Goal: Task Accomplishment & Management: Use online tool/utility

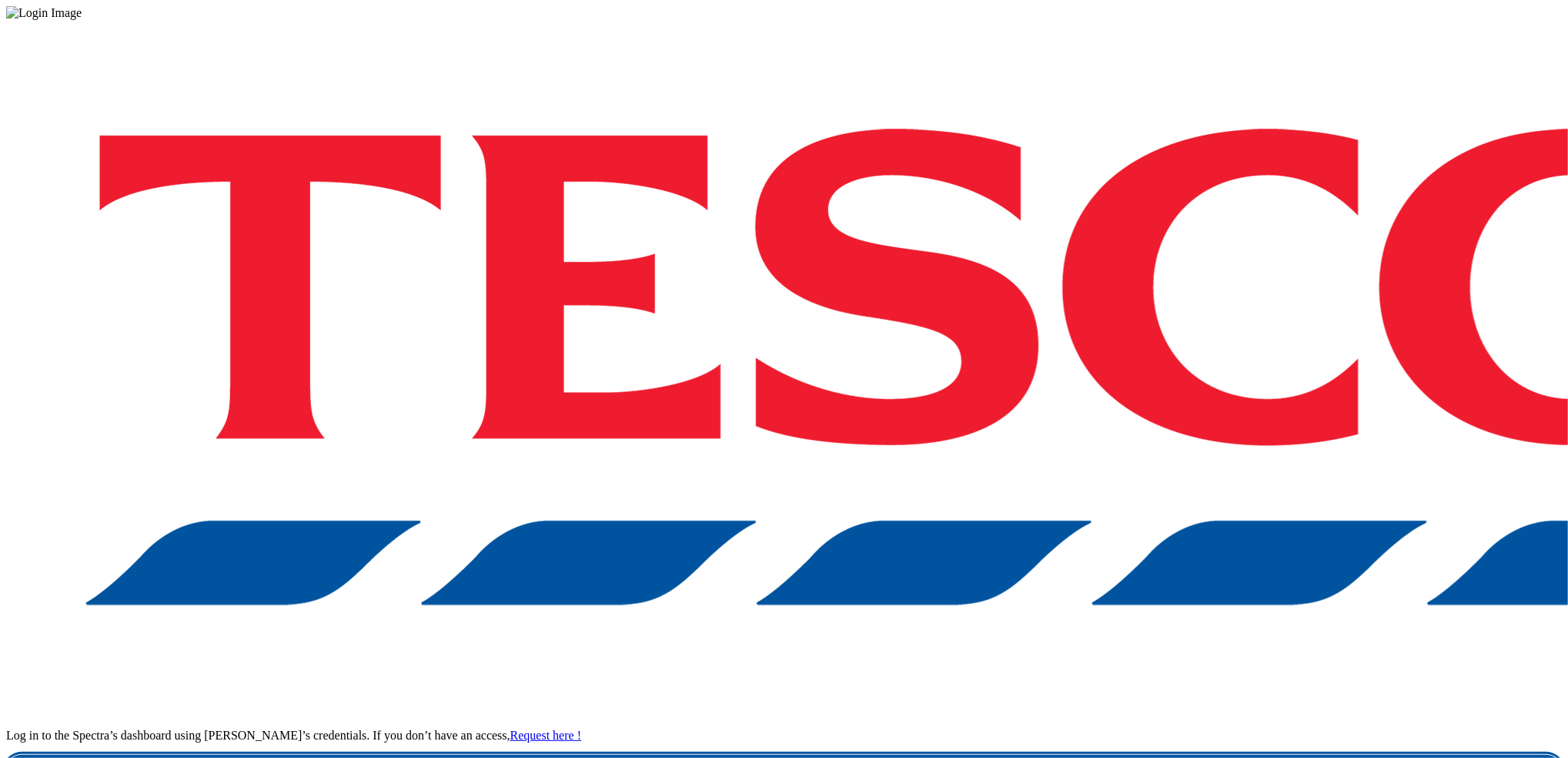
click at [1176, 755] on link "Login" at bounding box center [784, 770] width 1556 height 31
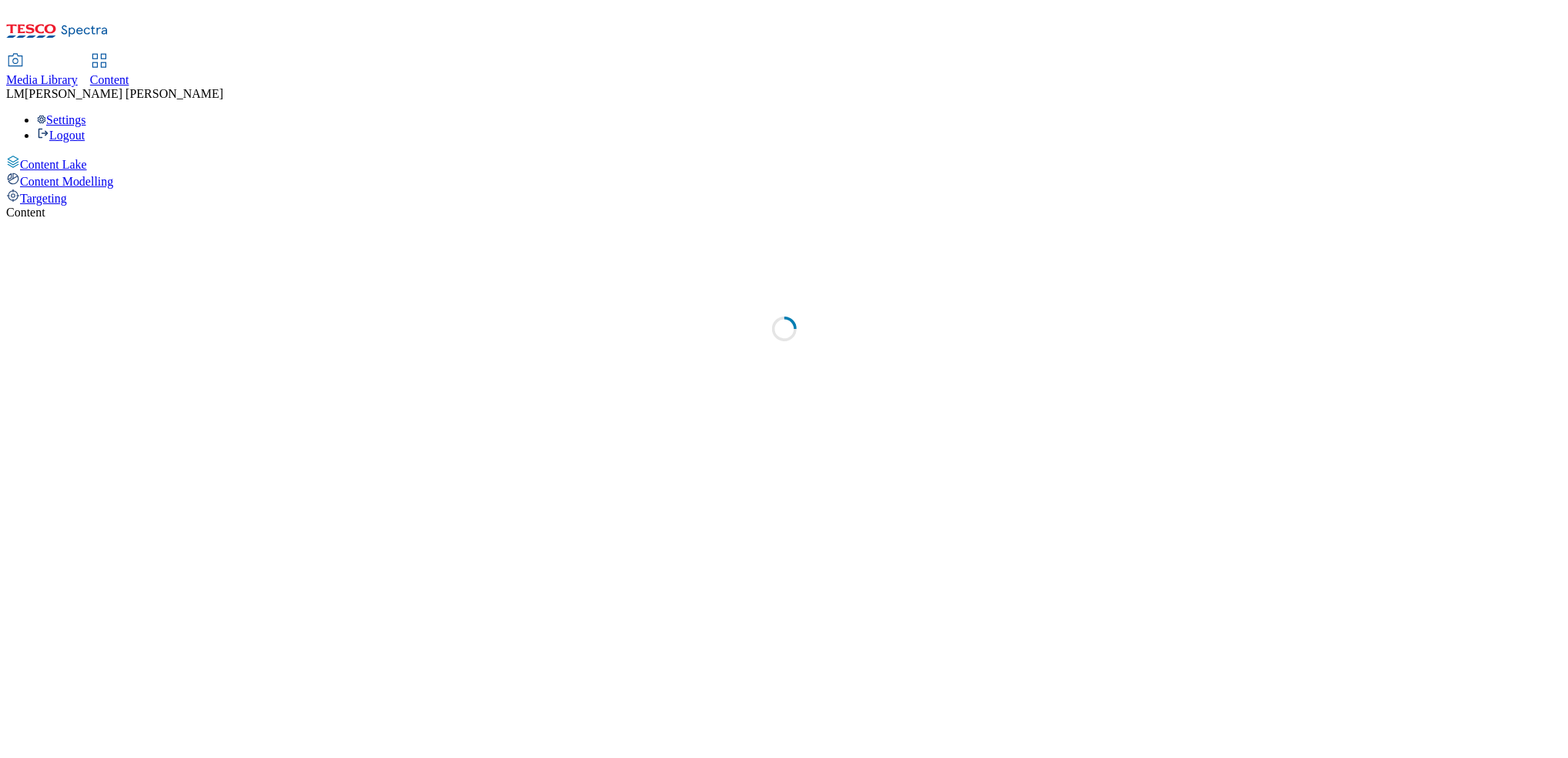
select select "ghs-uk"
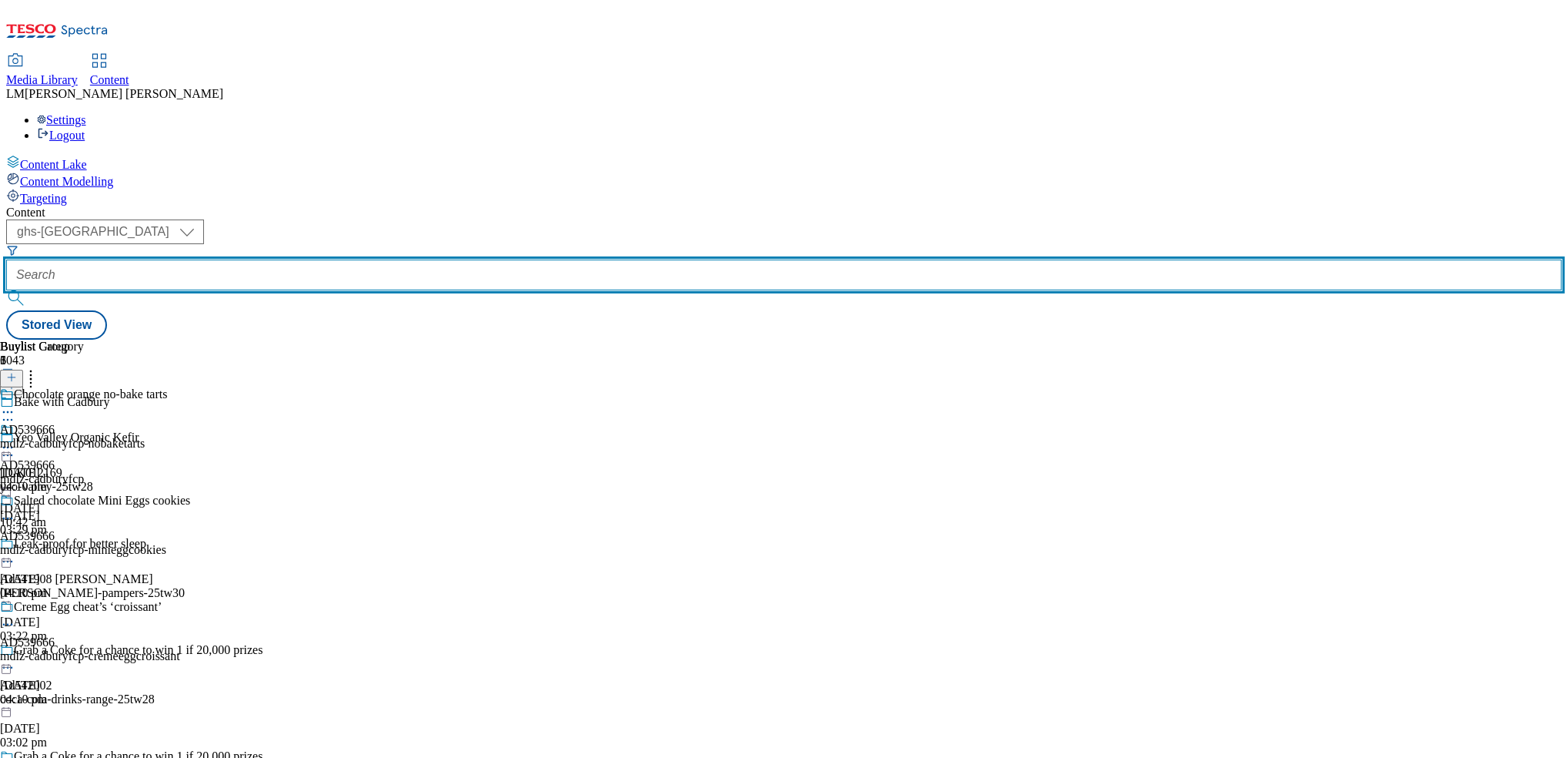
click at [356, 259] on input "text" at bounding box center [784, 274] width 1556 height 31
click at [373, 259] on input "text" at bounding box center [784, 274] width 1556 height 31
paste input "541701"
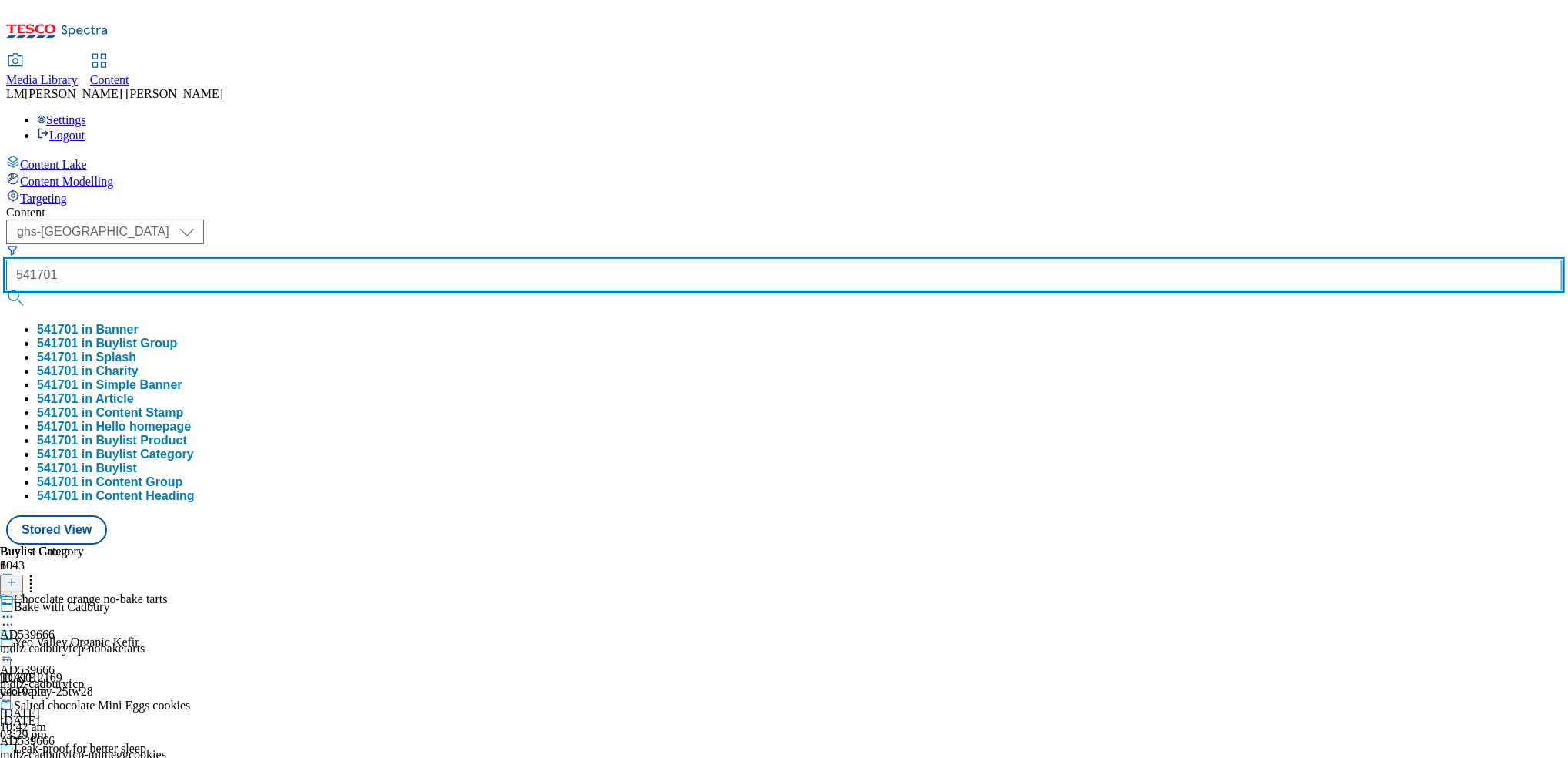
type input "541701"
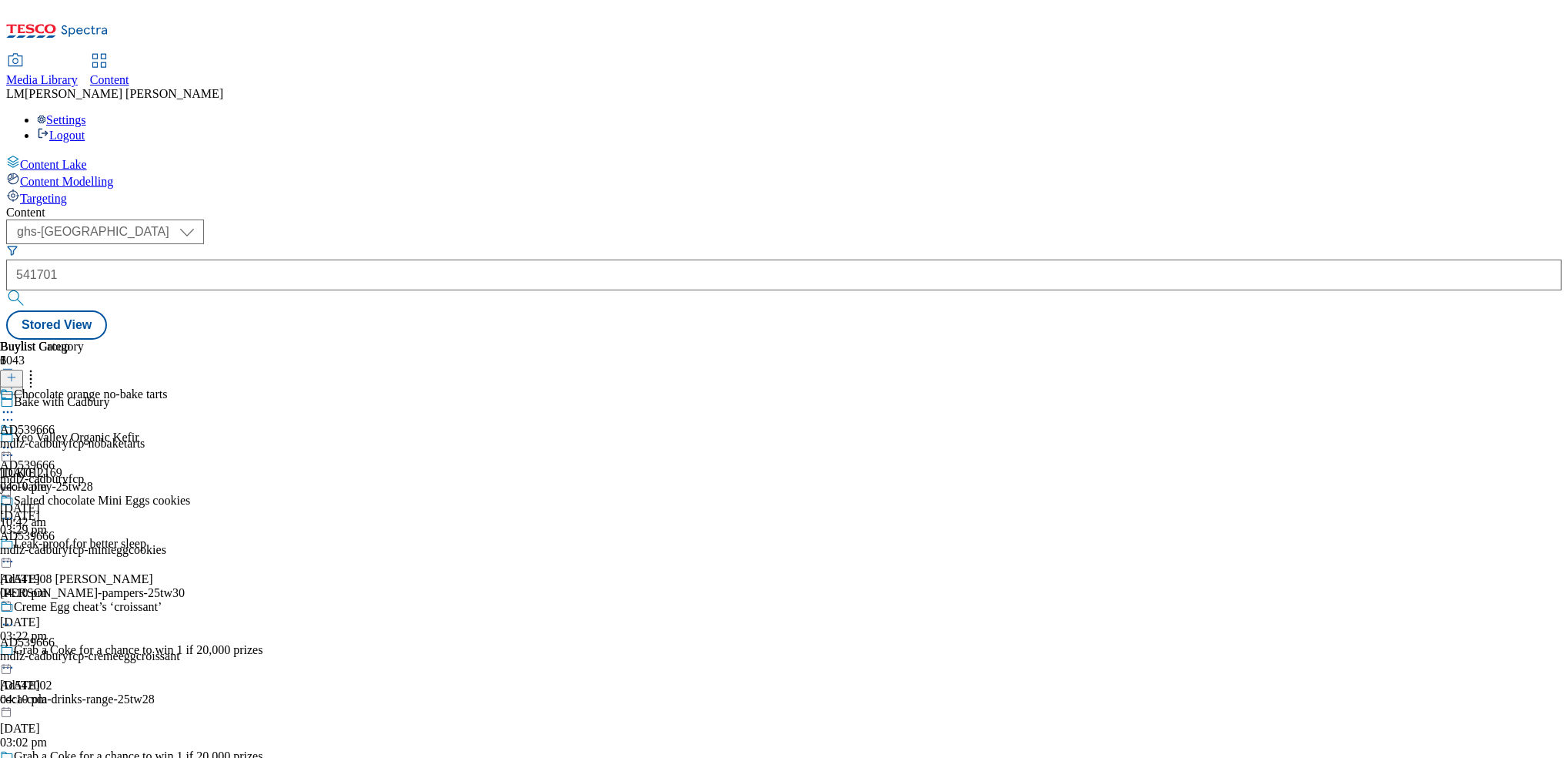
click at [28, 290] on button "submit" at bounding box center [17, 298] width 21 height 16
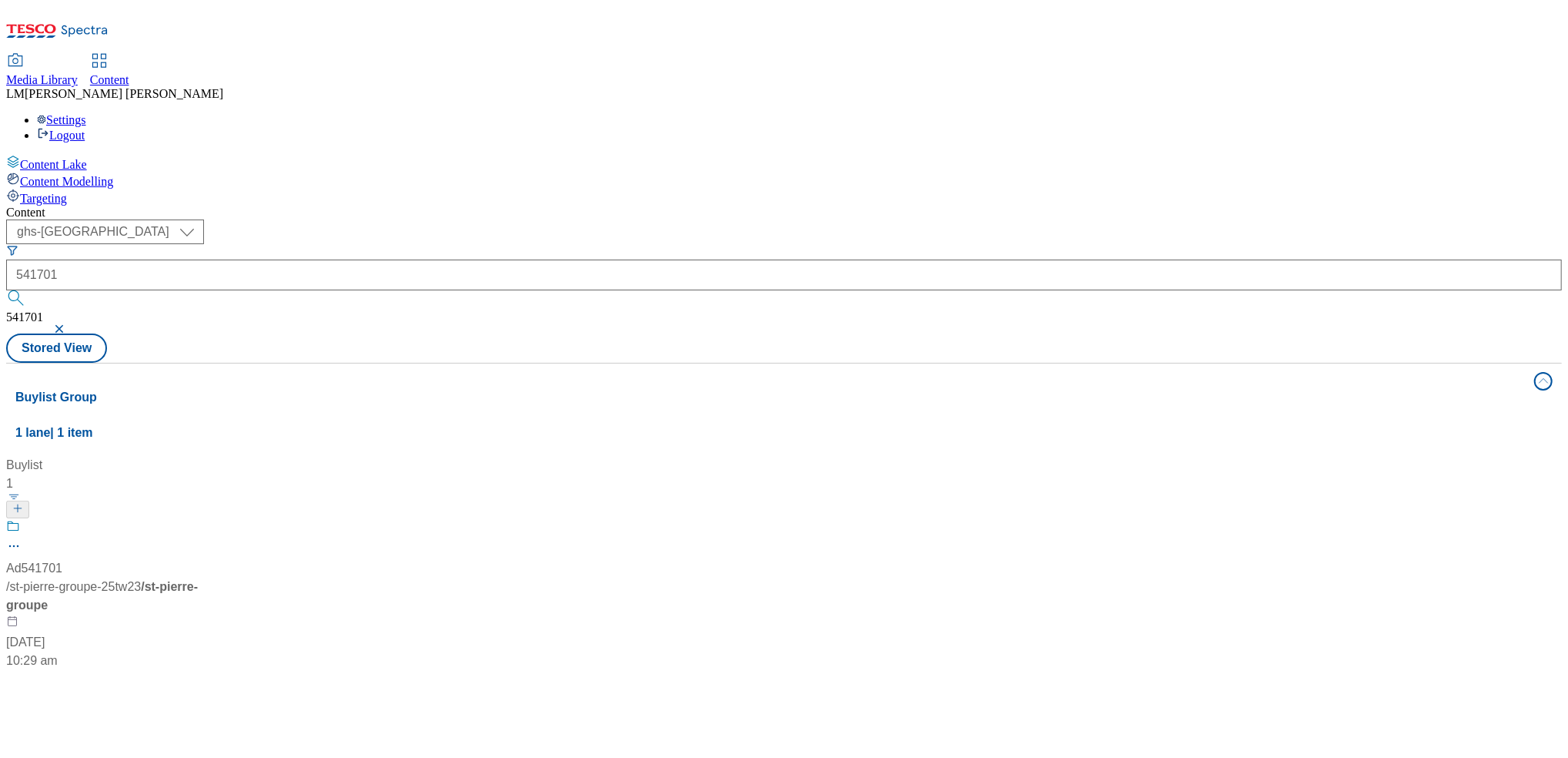
click at [199, 519] on div "Ad541701 / st-pierre-groupe-25tw23 / st-pierre-groupe 4 Aug 2025 10:29 am" at bounding box center [102, 594] width 192 height 151
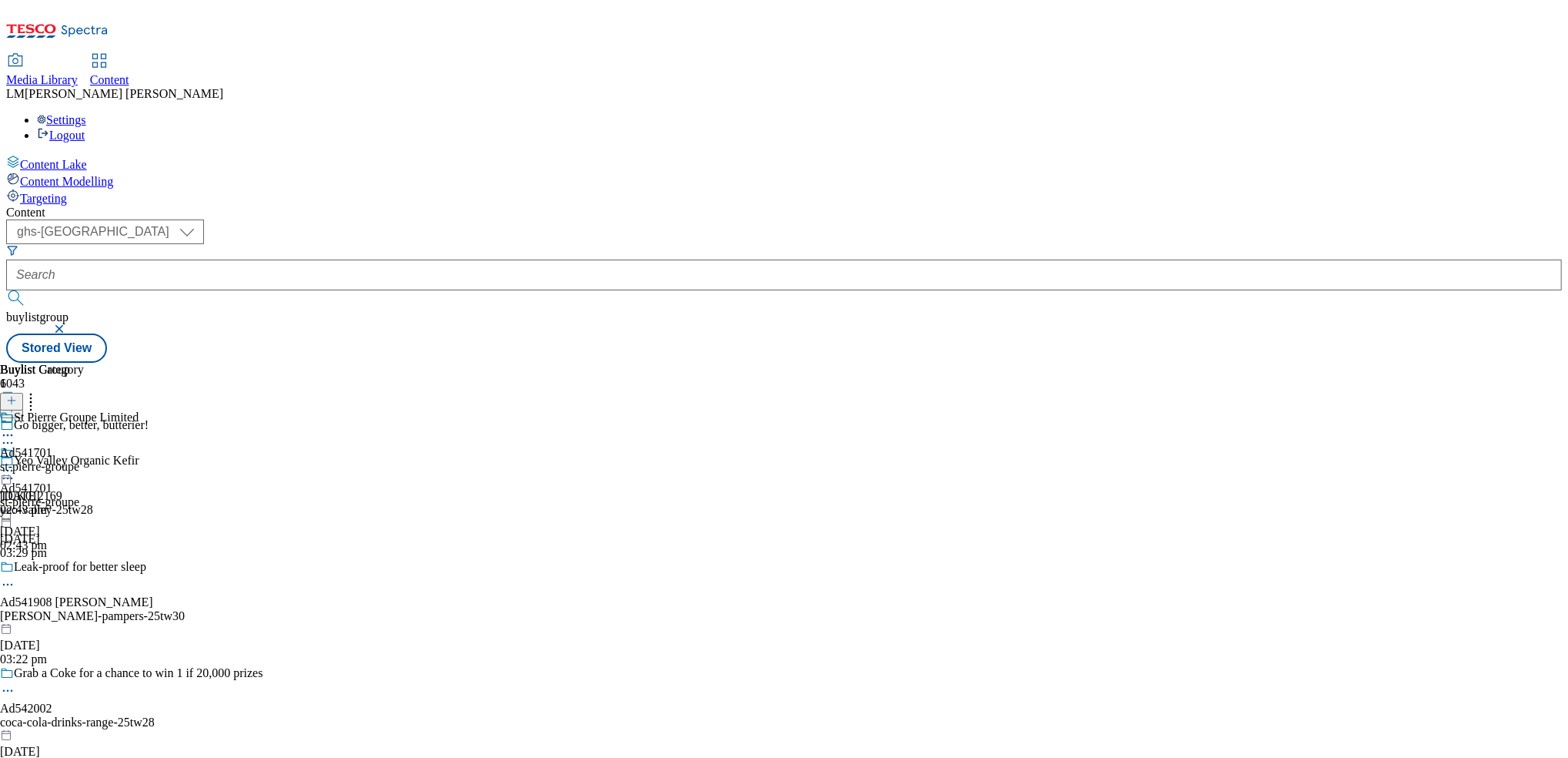
click at [79, 496] on div "st-pierre-groupe" at bounding box center [39, 502] width 79 height 14
click at [138, 459] on div "st-pierre-groupe" at bounding box center [69, 466] width 138 height 14
click at [16, 463] on icon at bounding box center [7, 471] width 16 height 16
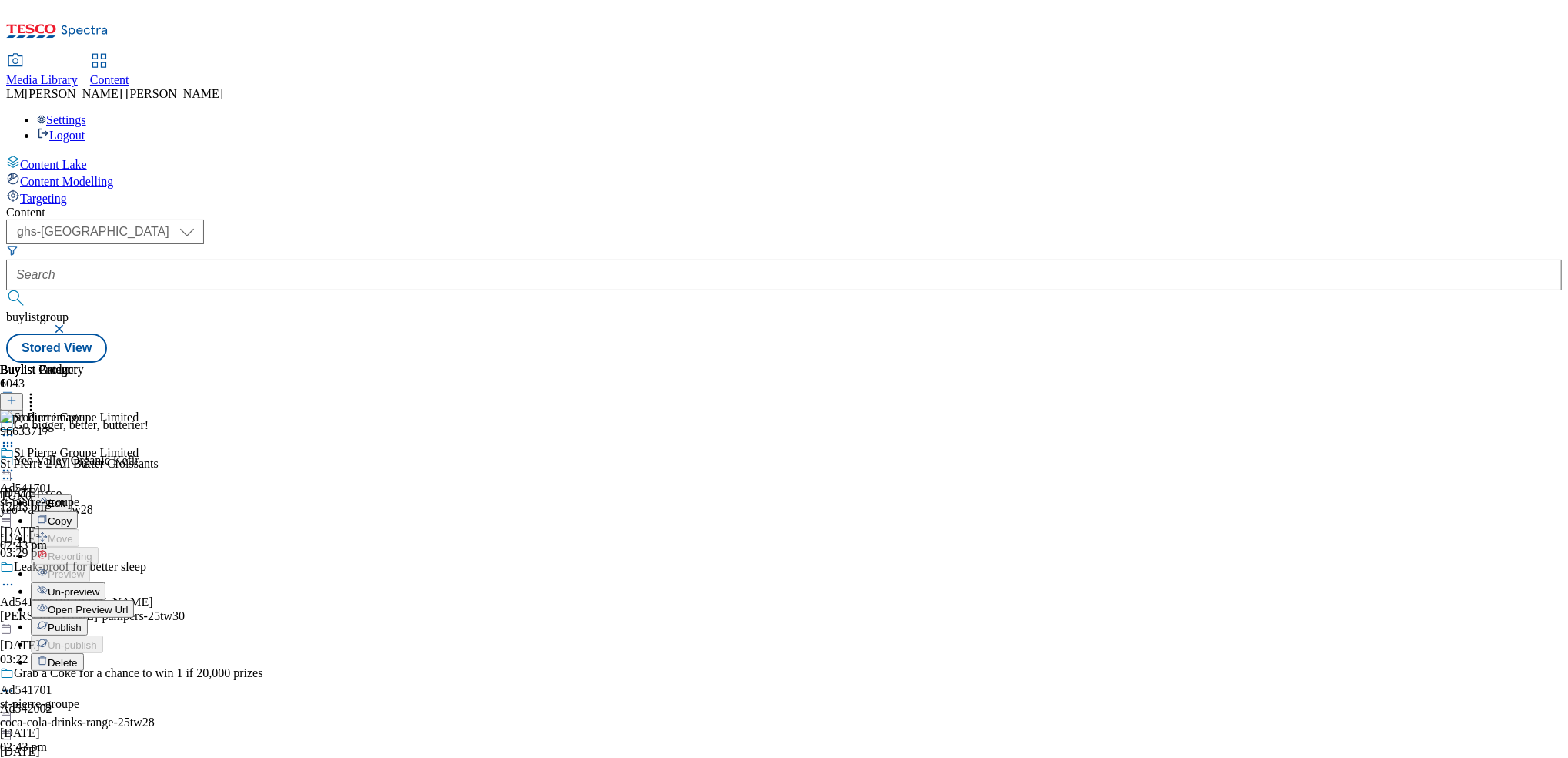
click at [72, 494] on button "Edit" at bounding box center [51, 502] width 41 height 18
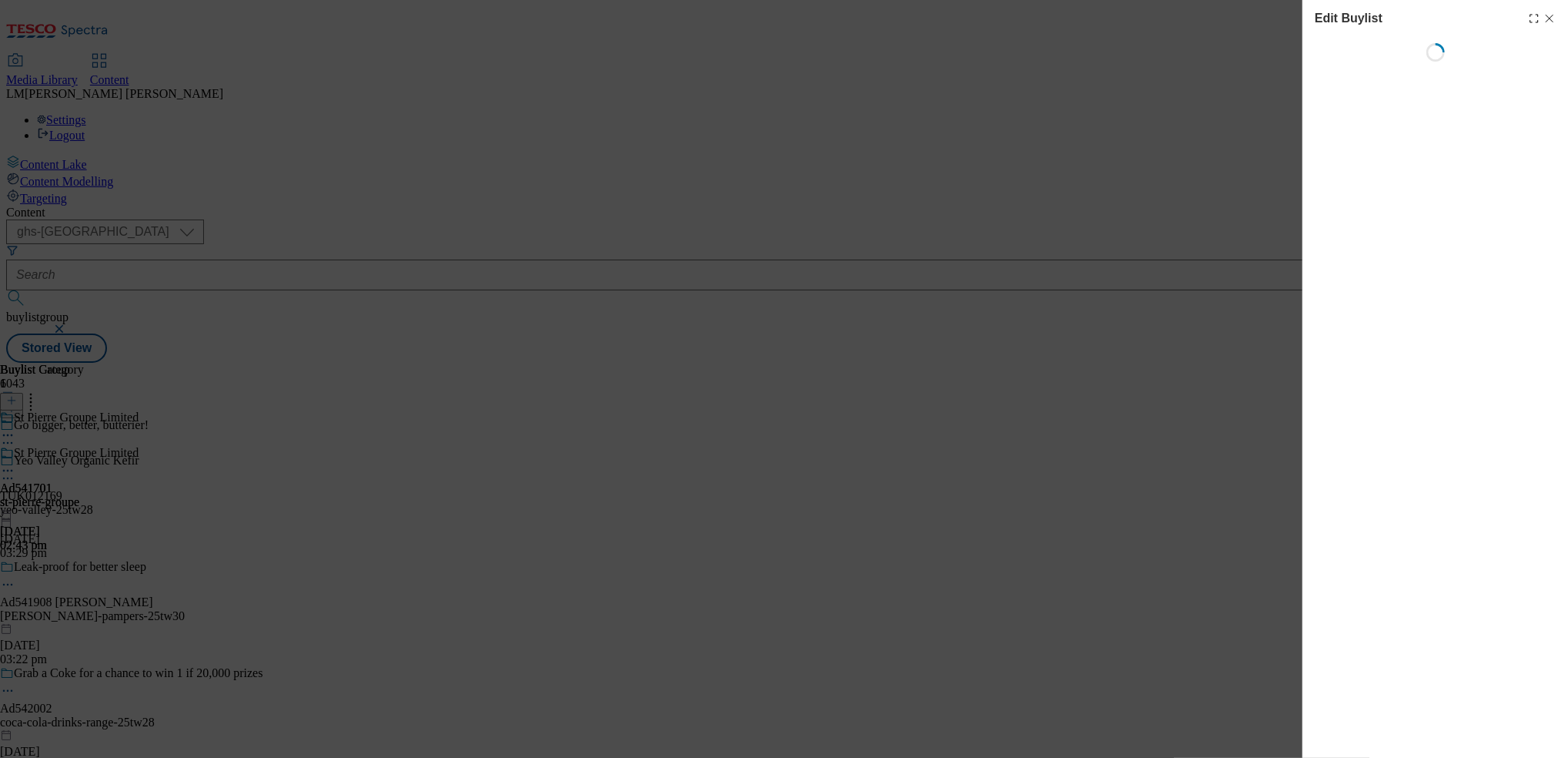
select select "tactical"
select select "supplier funded short term 1-3 weeks"
select select "dunnhumby"
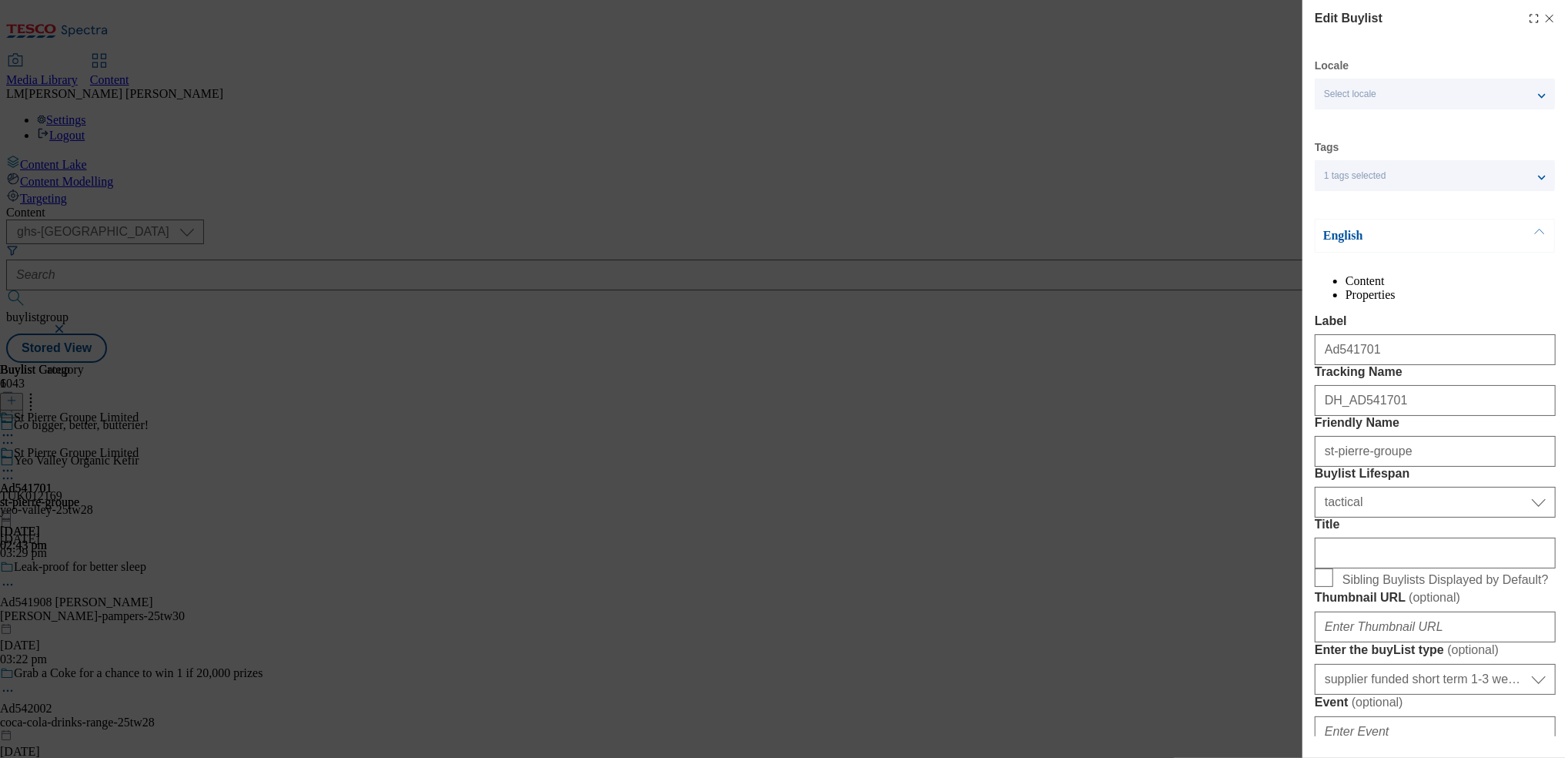
select select "Banner"
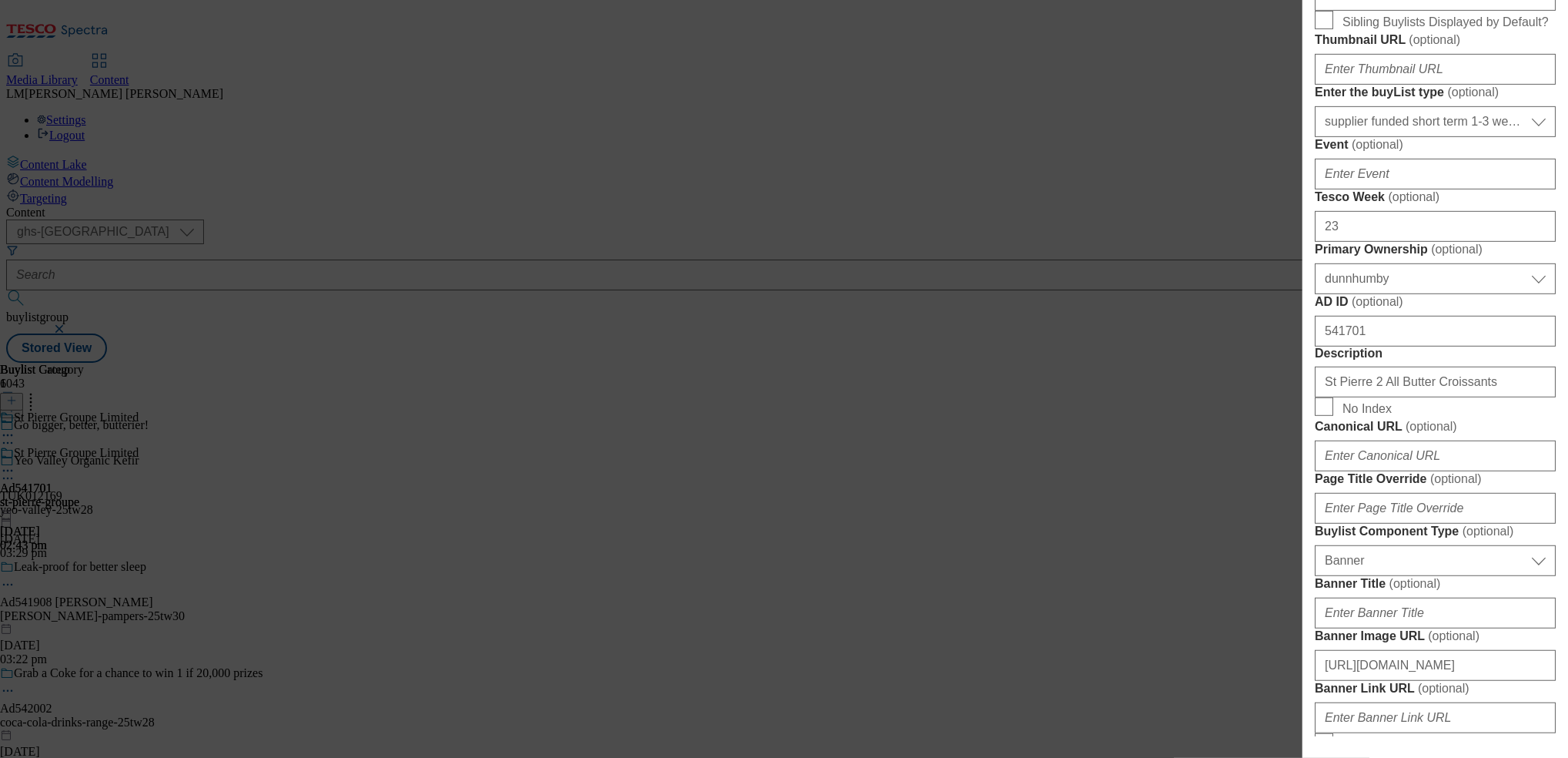
scroll to position [558, 0]
click at [1372, 242] on input "23" at bounding box center [1435, 226] width 241 height 31
type input "27"
click at [1482, 424] on form "Label Ad541701 Tracking Name DH_AD541701 Friendly Name st-pierre-groupe Buylist…" at bounding box center [1435, 393] width 241 height 1274
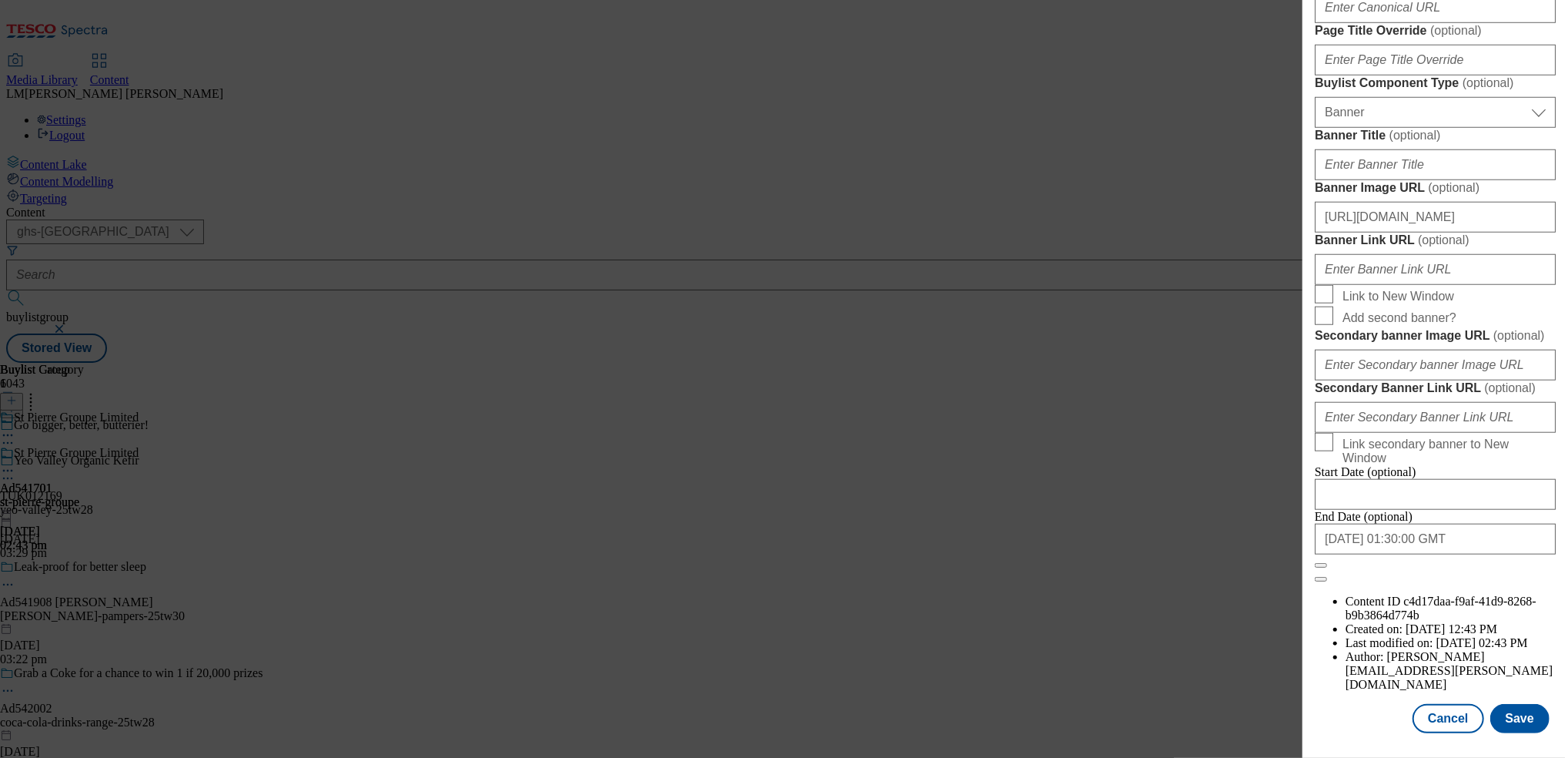
scroll to position [1576, 0]
click at [1482, 554] on input "2025-10-18 01:30:00 GMT" at bounding box center [1435, 539] width 241 height 31
select select "2025"
select select "October"
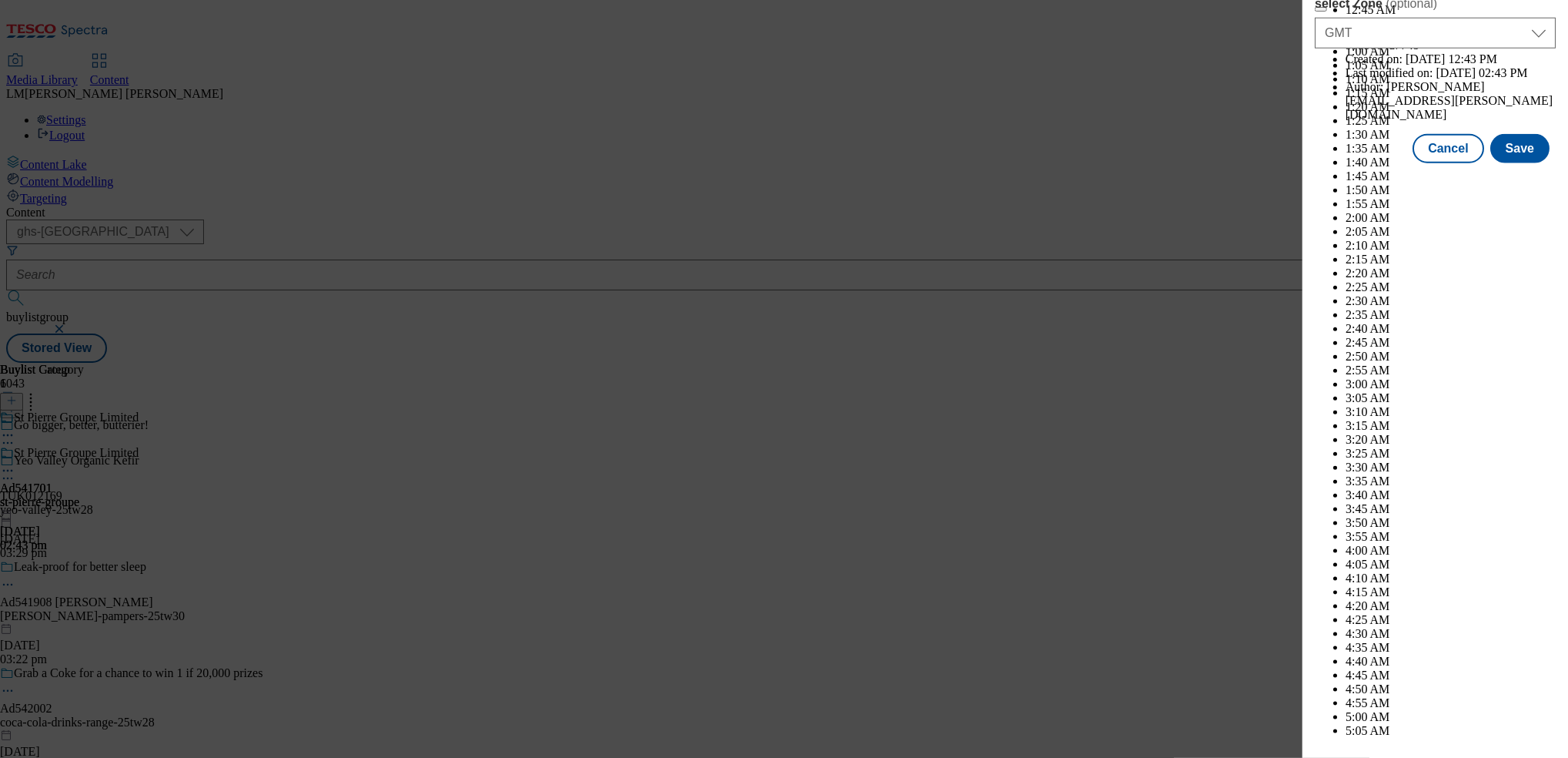
scroll to position [490, 0]
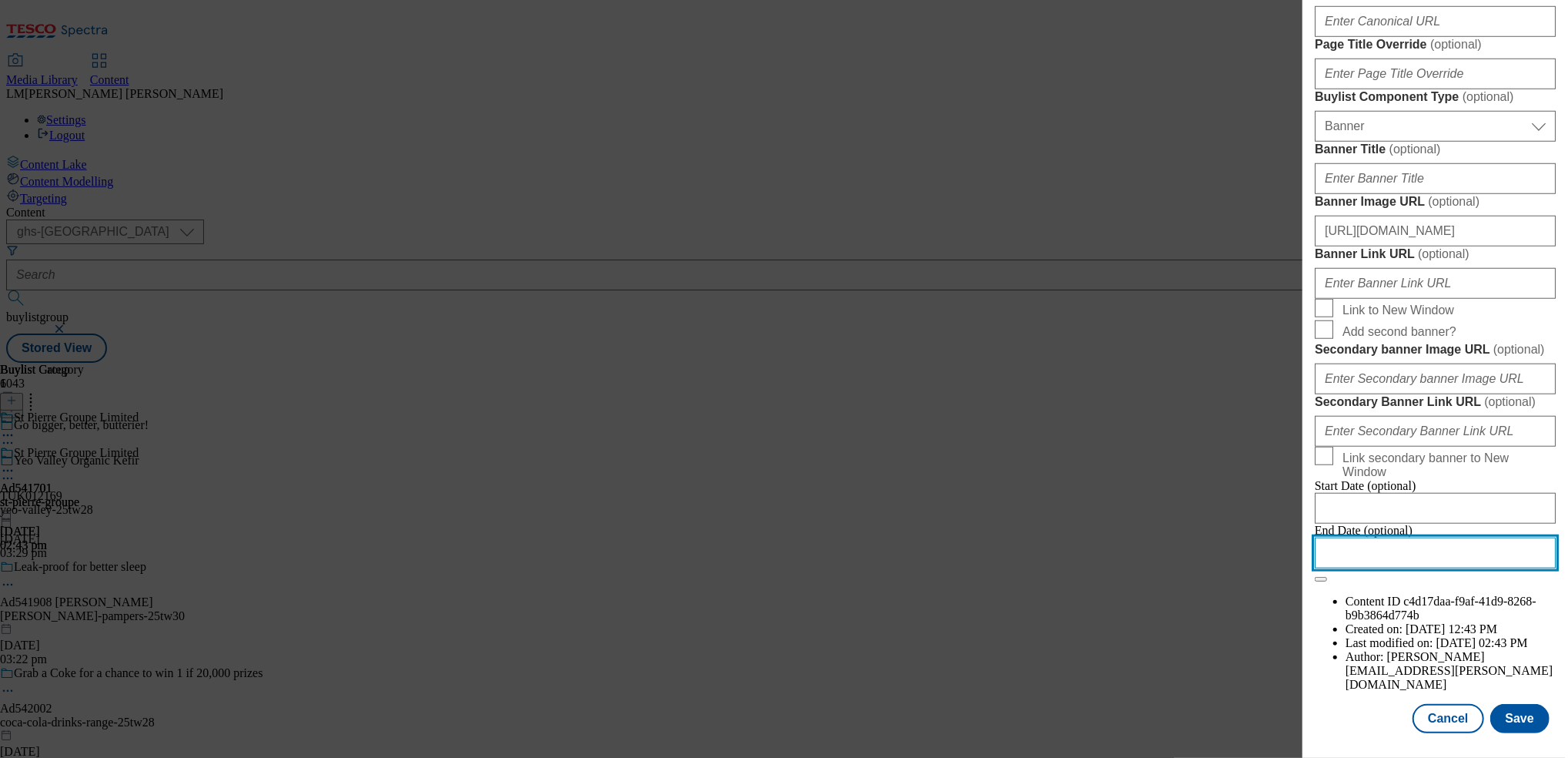
scroll to position [1576, 2]
click at [1496, 705] on button "Save" at bounding box center [1520, 718] width 59 height 29
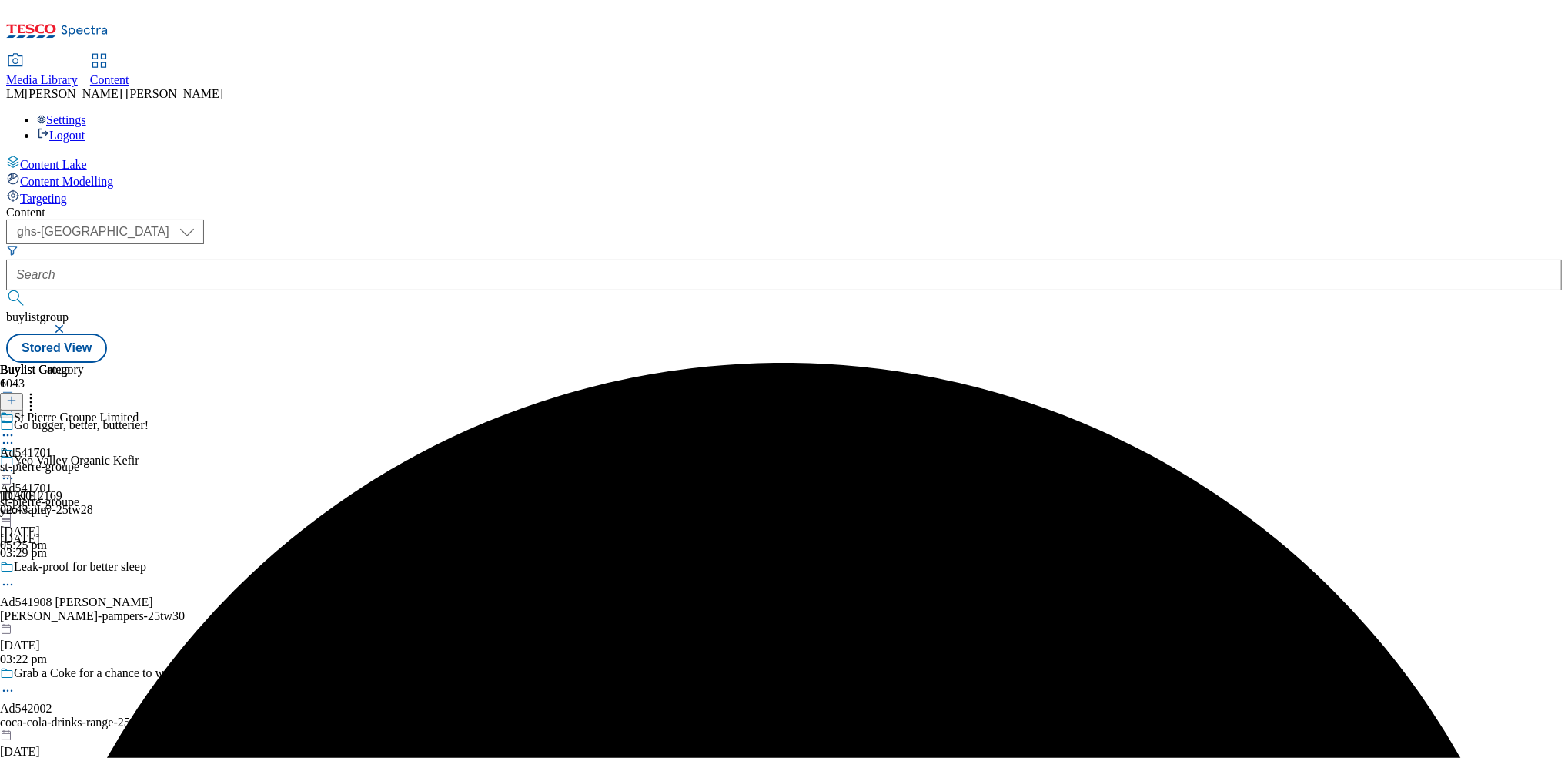
click at [138, 459] on div "st-pierre-groupe" at bounding box center [69, 466] width 138 height 14
click at [16, 463] on icon at bounding box center [7, 471] width 16 height 16
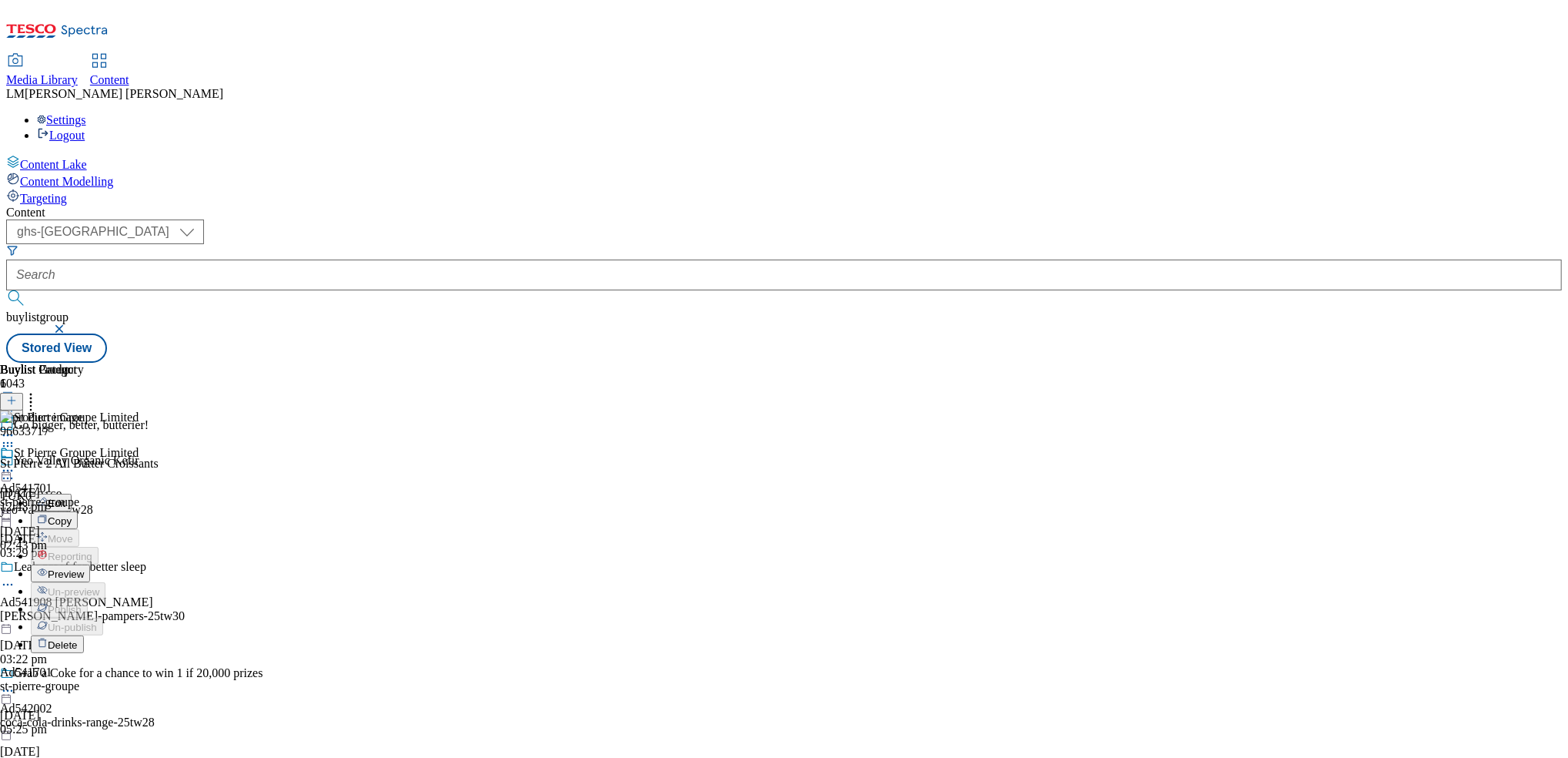
click at [84, 568] on span "Preview" at bounding box center [65, 574] width 36 height 11
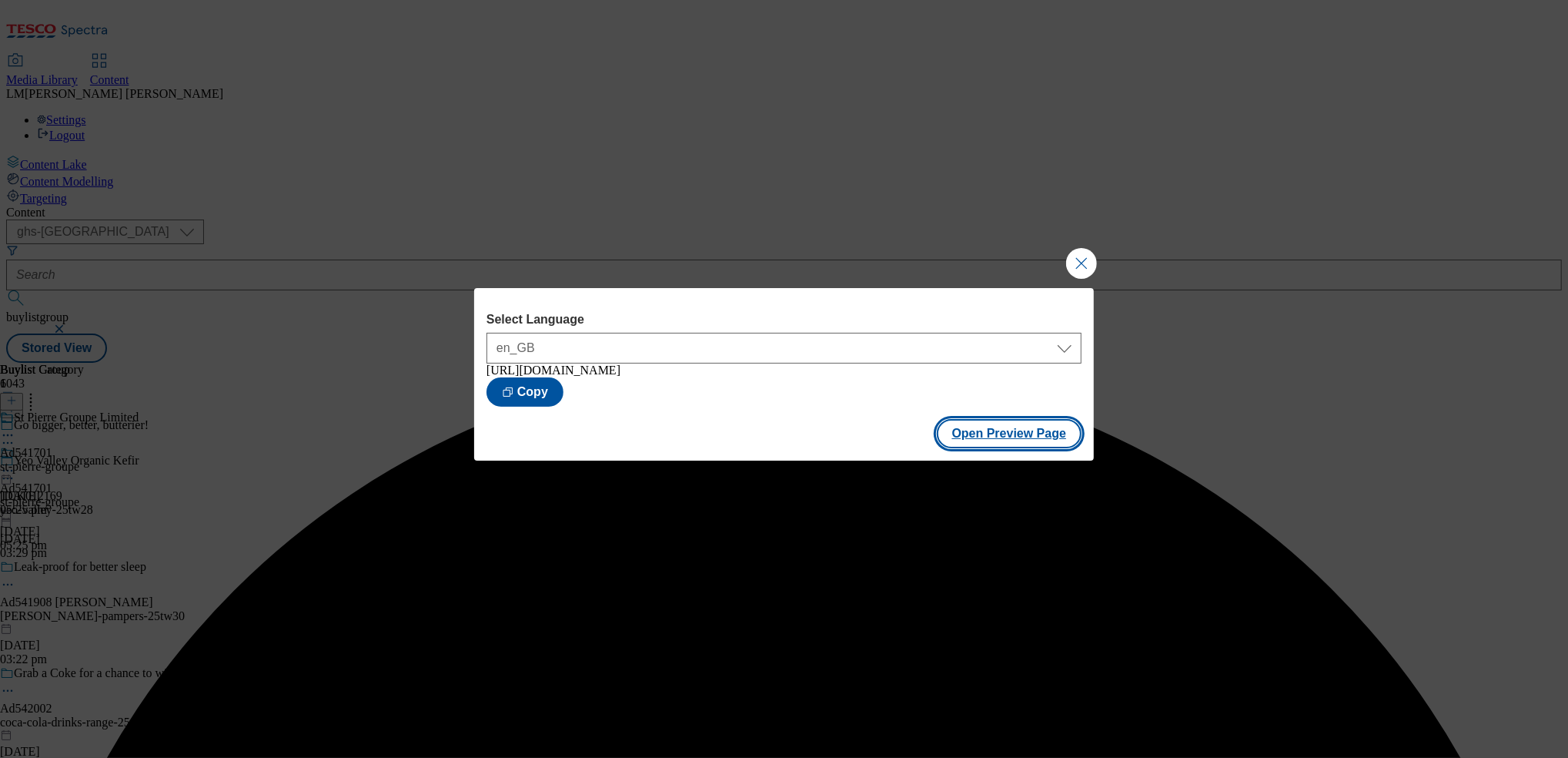
click at [988, 442] on button "Open Preview Page" at bounding box center [1009, 433] width 146 height 29
click at [1081, 259] on button "Close Modal" at bounding box center [1081, 263] width 31 height 31
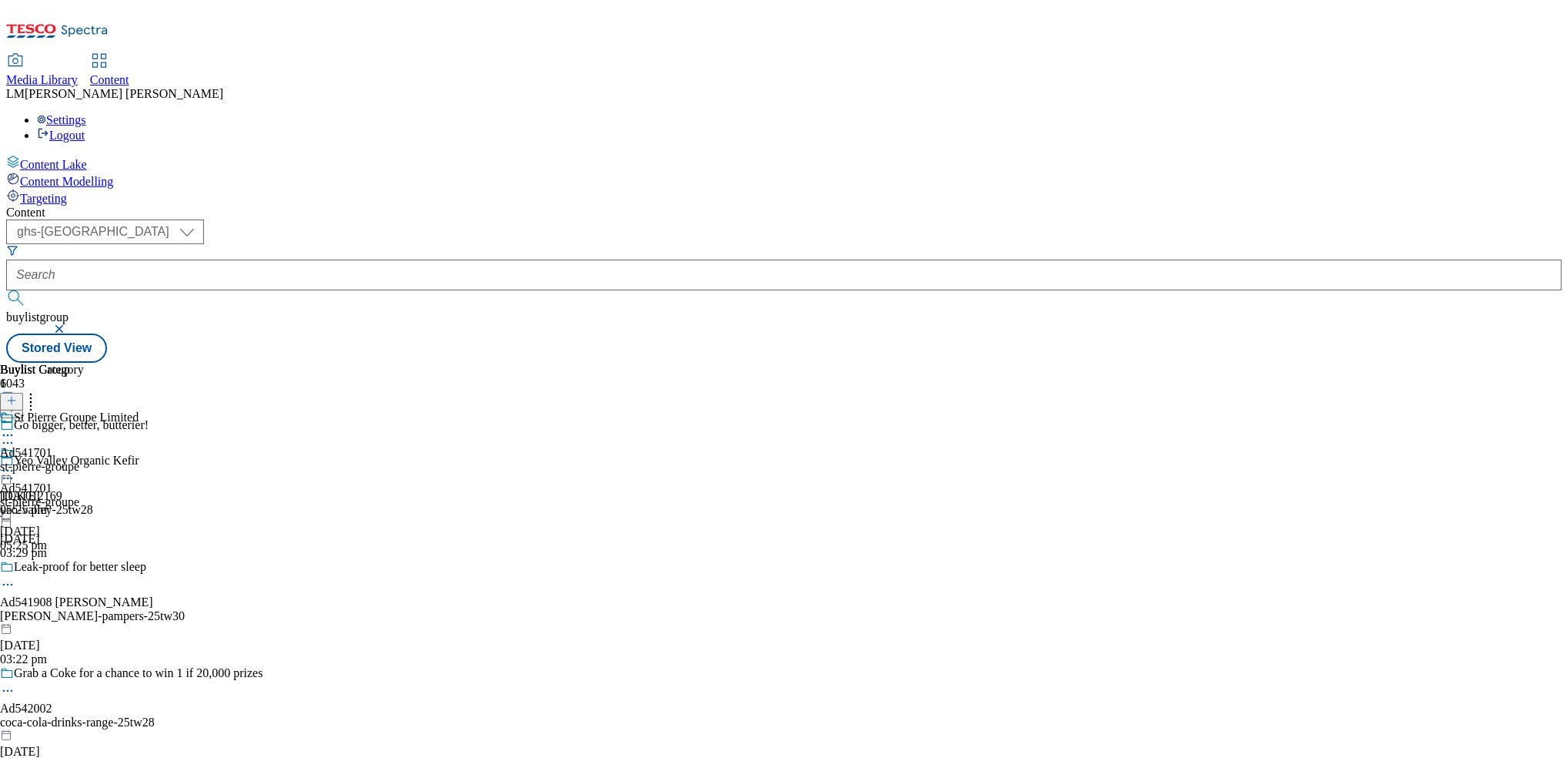
click at [16, 463] on icon at bounding box center [7, 471] width 16 height 16
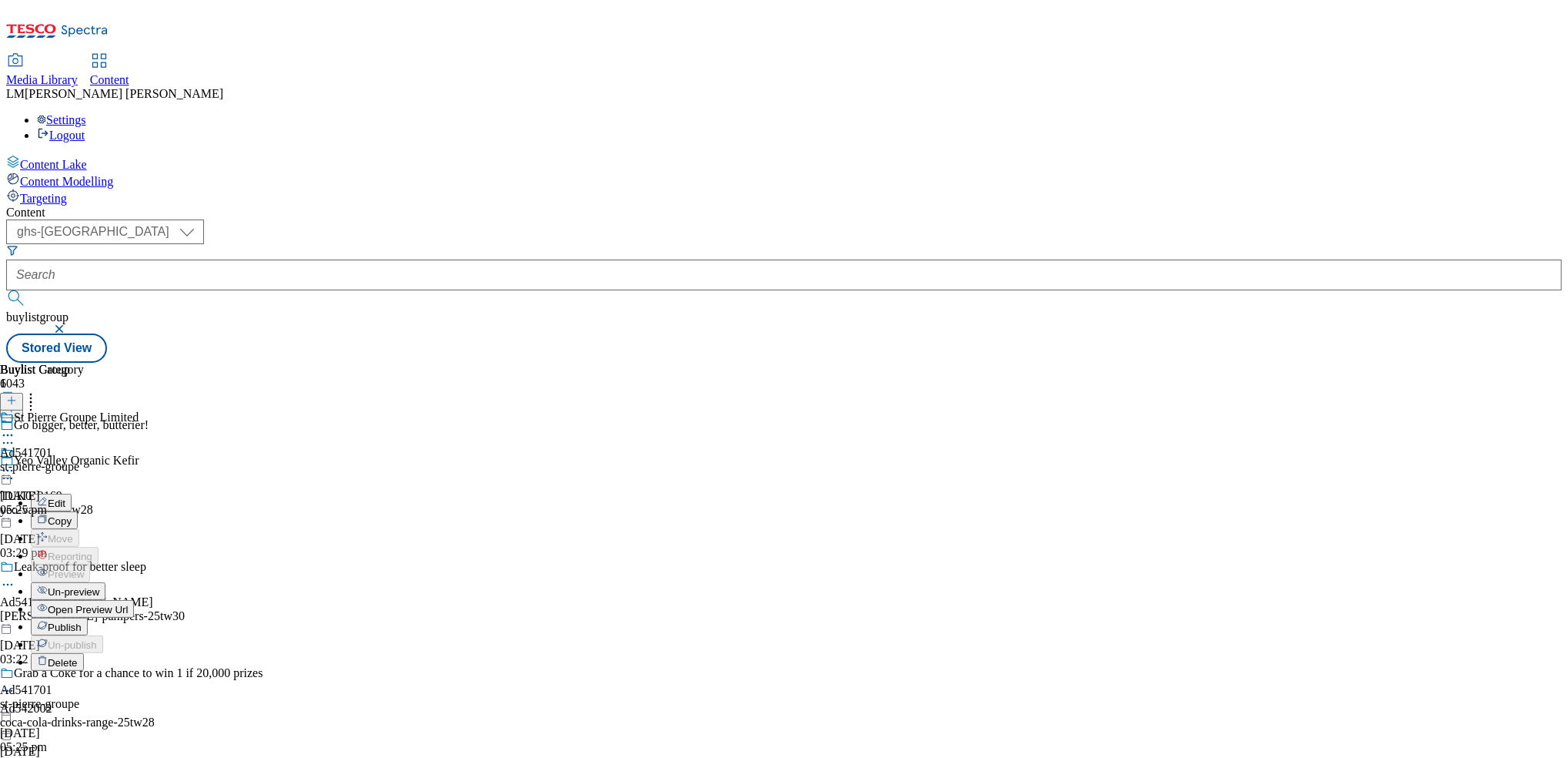
click at [87, 618] on button "Publish" at bounding box center [59, 626] width 57 height 18
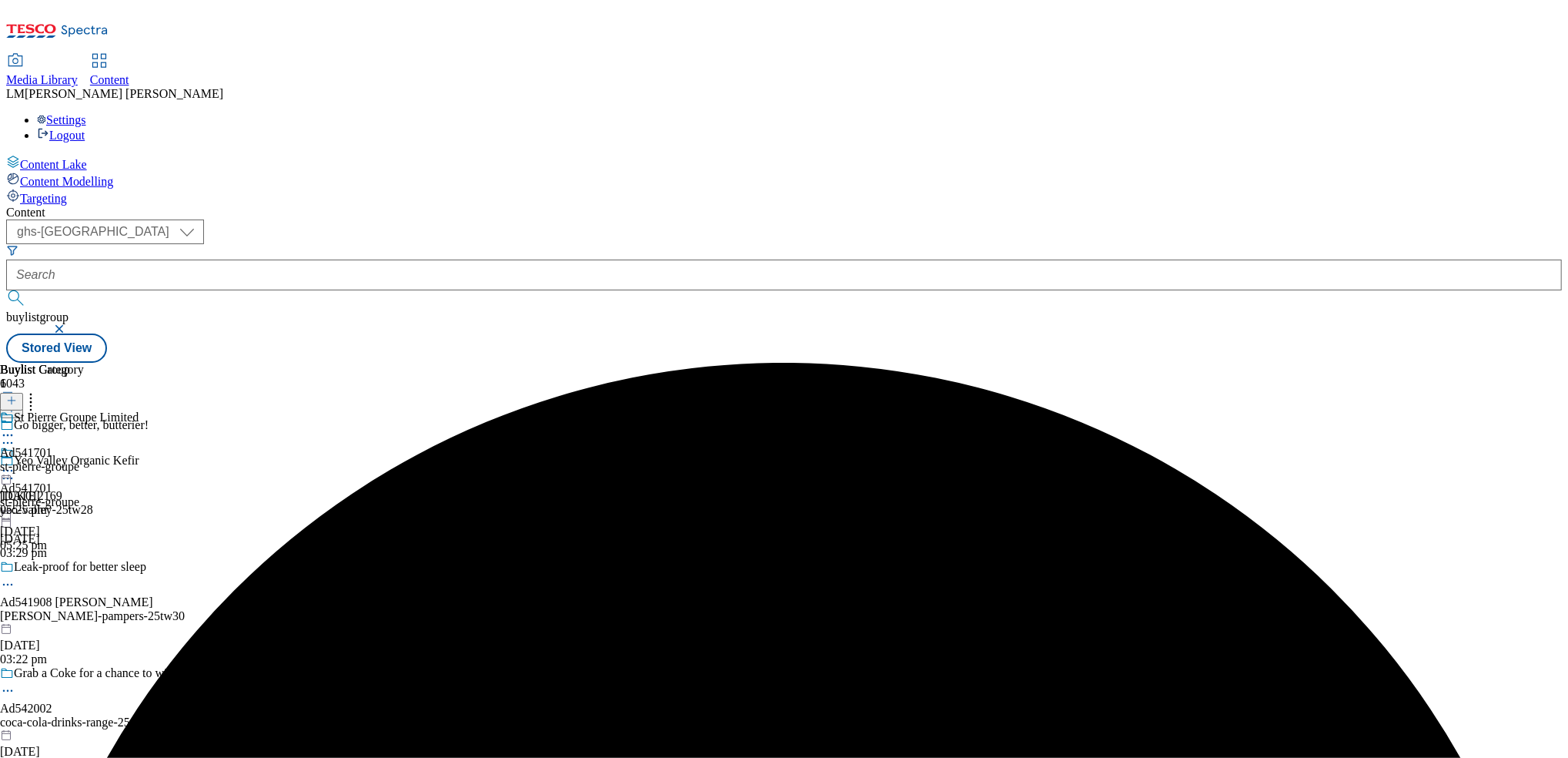
click at [79, 446] on div at bounding box center [39, 464] width 79 height 35
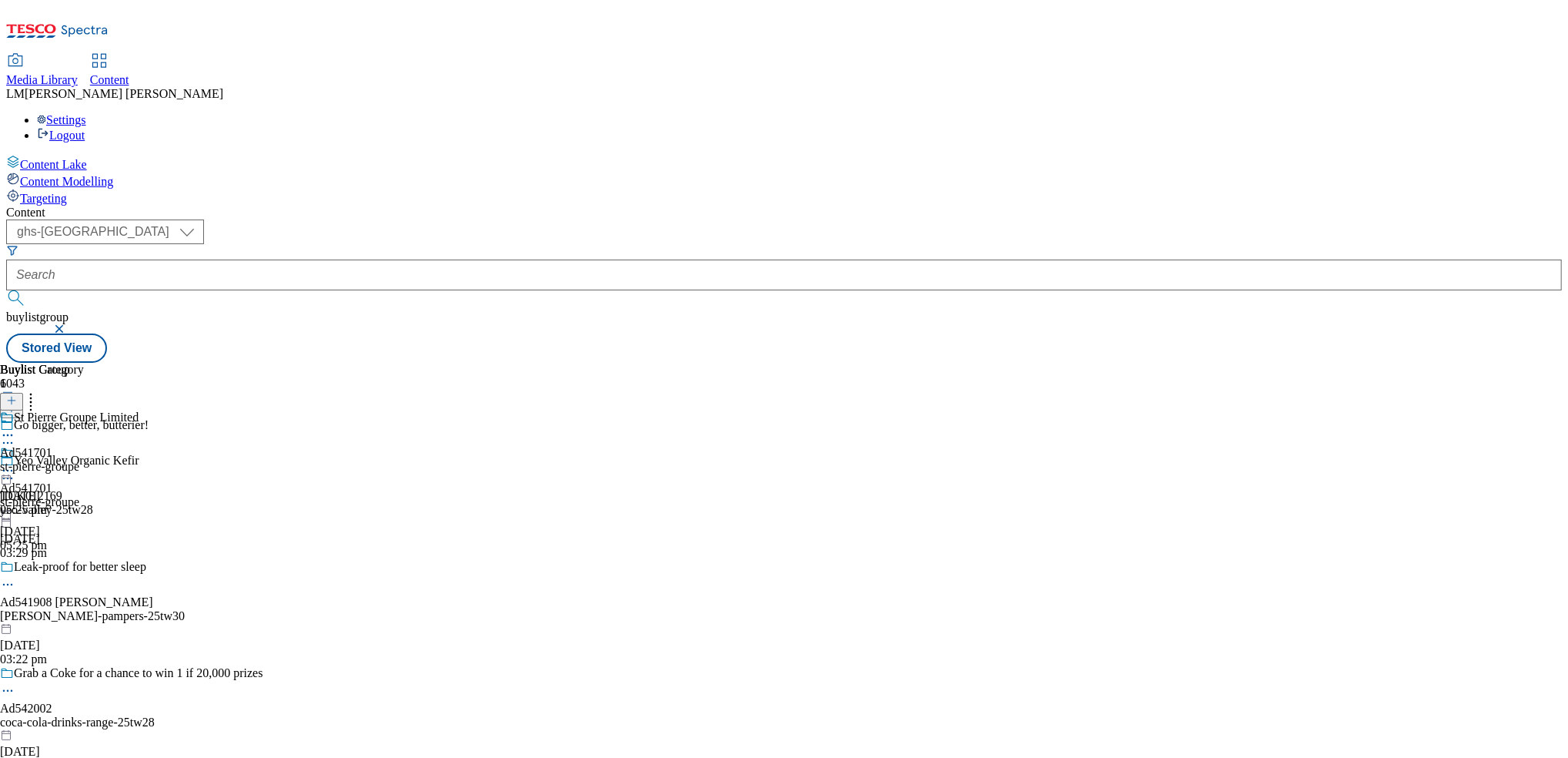
click at [16, 463] on icon at bounding box center [7, 471] width 16 height 16
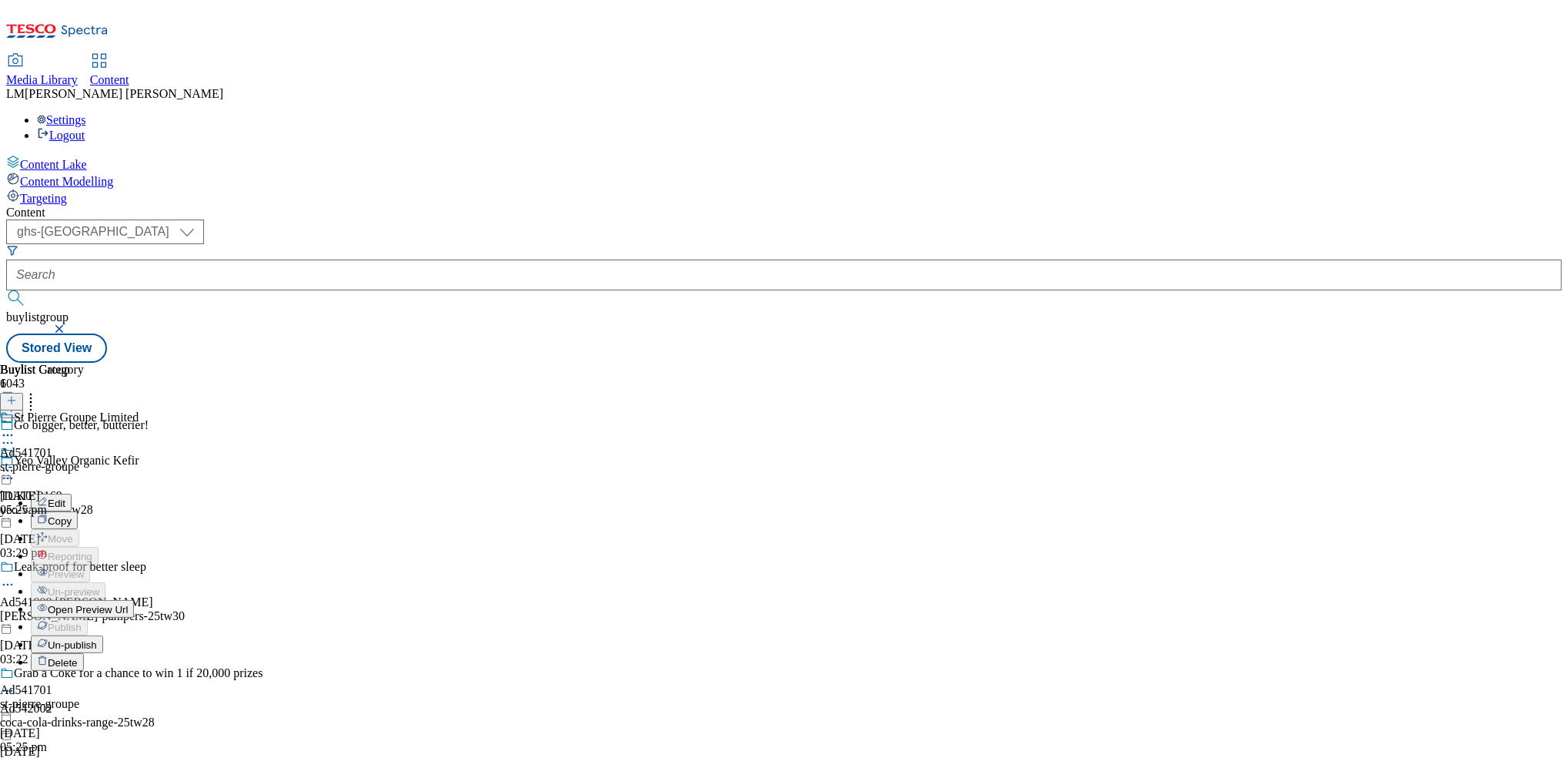
click at [127, 604] on span "Open Preview Url" at bounding box center [87, 609] width 80 height 11
